Goal: Task Accomplishment & Management: Use online tool/utility

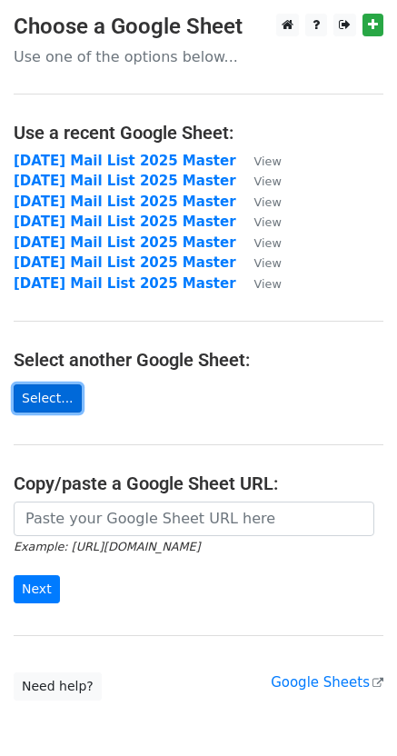
click at [44, 404] on link "Select..." at bounding box center [48, 398] width 68 height 28
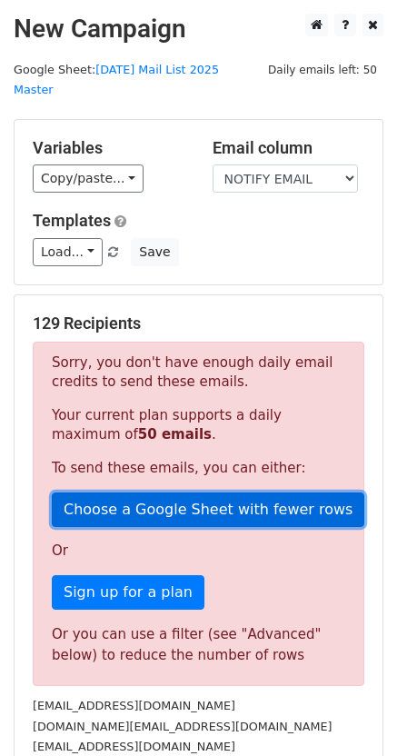
click at [160, 492] on link "Choose a Google Sheet with fewer rows" at bounding box center [208, 509] width 312 height 35
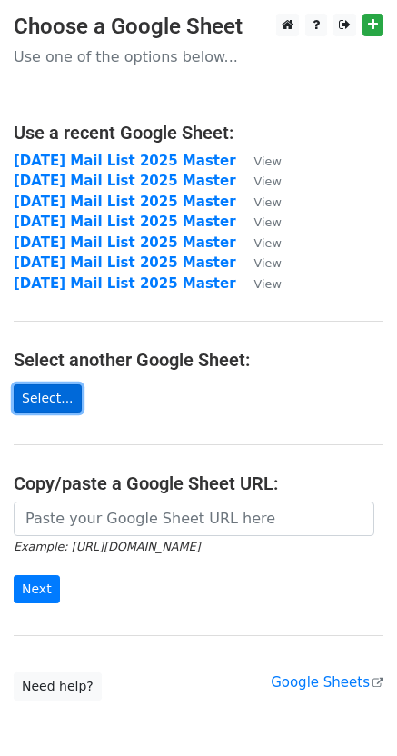
click at [64, 400] on link "Select..." at bounding box center [48, 398] width 68 height 28
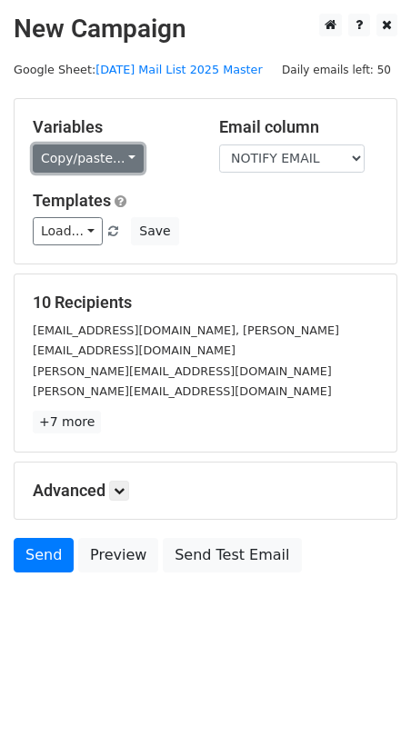
click at [108, 164] on link "Copy/paste..." at bounding box center [88, 158] width 111 height 28
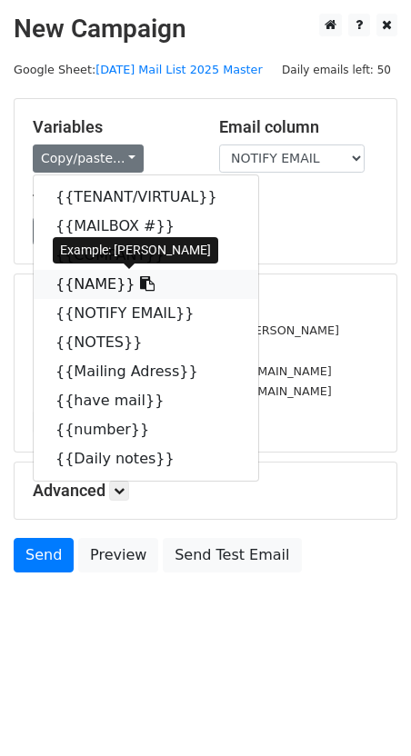
click at [88, 286] on link "{{NAME}}" at bounding box center [146, 284] width 224 height 29
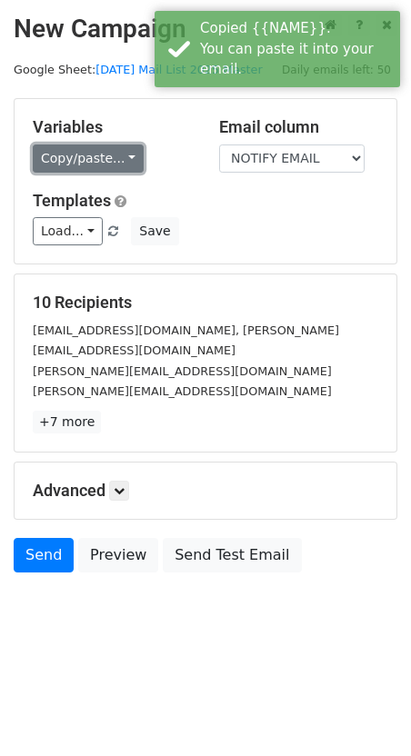
click at [93, 165] on link "Copy/paste..." at bounding box center [88, 158] width 111 height 28
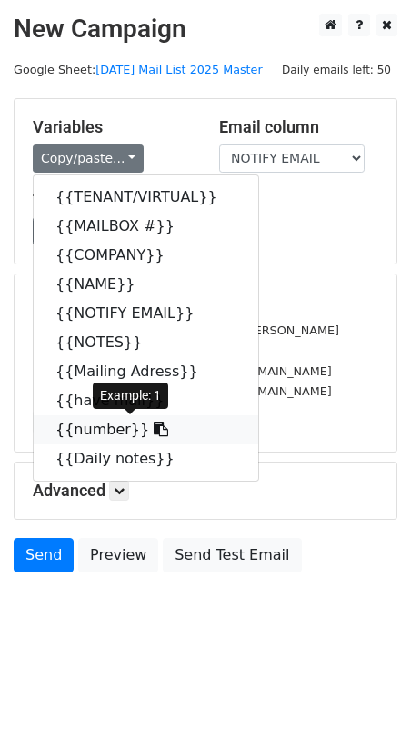
click at [94, 425] on link "{{number}}" at bounding box center [146, 429] width 224 height 29
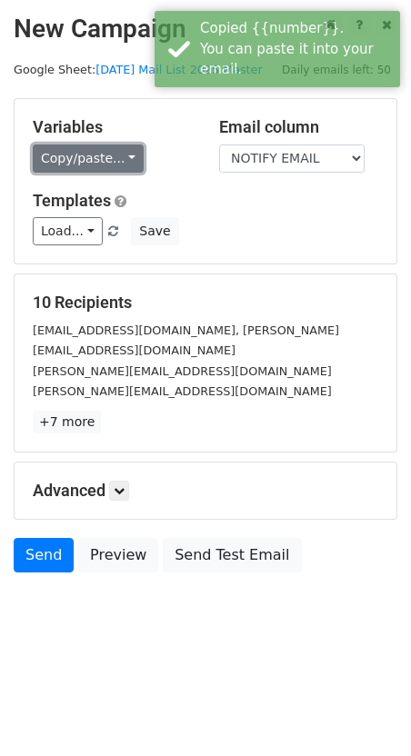
click at [83, 164] on link "Copy/paste..." at bounding box center [88, 158] width 111 height 28
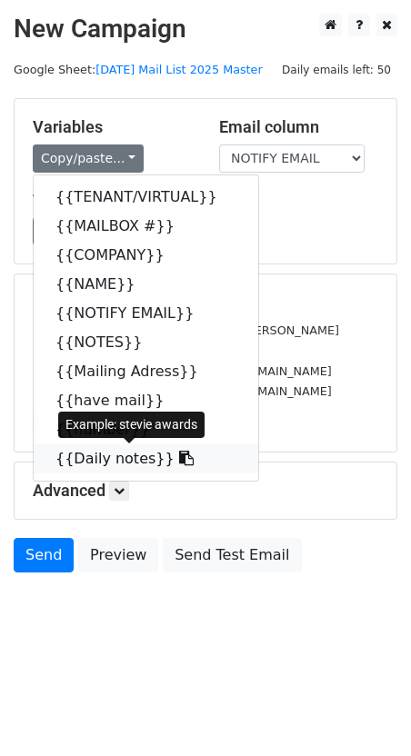
click at [95, 460] on link "{{Daily notes}}" at bounding box center [146, 458] width 224 height 29
